Goal: Information Seeking & Learning: Learn about a topic

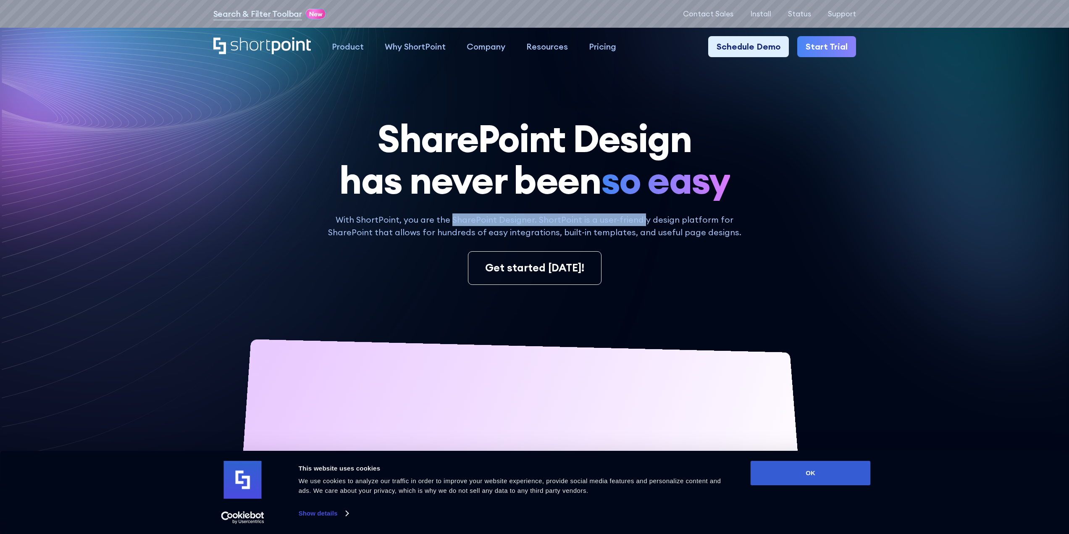
drag, startPoint x: 456, startPoint y: 218, endPoint x: 642, endPoint y: 220, distance: 185.7
click at [642, 220] on p "With ShortPoint, you are the SharePoint Designer. ShortPoint is a user-friendly…" at bounding box center [535, 225] width 426 height 25
click at [594, 220] on p "With ShortPoint, you are the SharePoint Designer. ShortPoint is a user-friendly…" at bounding box center [535, 225] width 426 height 25
click at [651, 221] on p "With ShortPoint, you are the SharePoint Designer. ShortPoint is a user-friendly…" at bounding box center [535, 225] width 426 height 25
drag, startPoint x: 651, startPoint y: 221, endPoint x: 664, endPoint y: 221, distance: 13.0
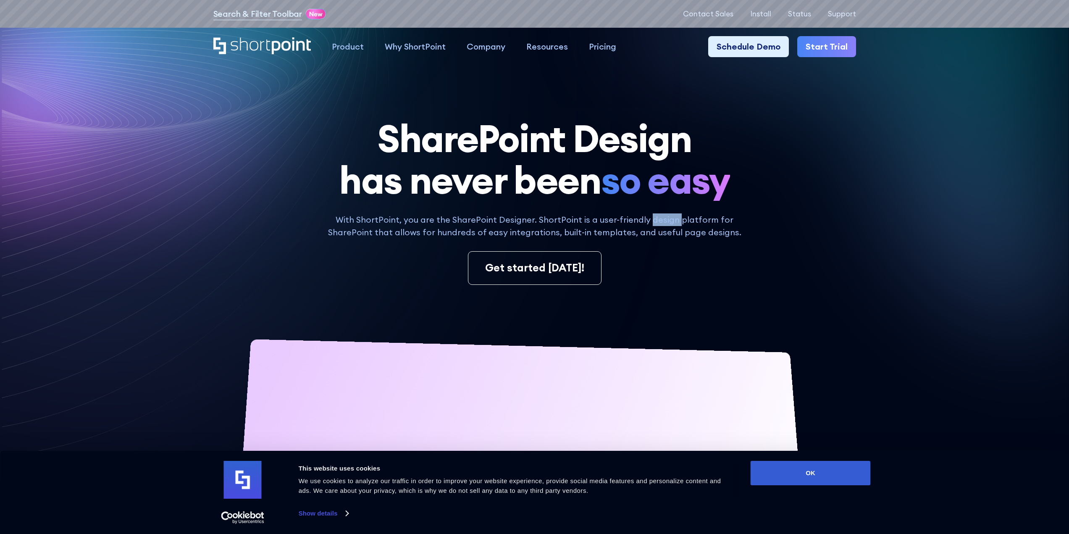
click at [661, 221] on p "With ShortPoint, you are the SharePoint Designer. ShortPoint is a user-friendly…" at bounding box center [535, 225] width 426 height 25
click at [528, 225] on p "With ShortPoint, you are the SharePoint Designer. ShortPoint is a user-friendly…" at bounding box center [535, 225] width 426 height 25
drag, startPoint x: 540, startPoint y: 218, endPoint x: 711, endPoint y: 220, distance: 171.0
click at [711, 220] on p "With ShortPoint, you are the SharePoint Designer. ShortPoint is a user-friendly…" at bounding box center [535, 225] width 426 height 25
copy p "ShortPoint is a user-friendly design platform"
